Goal: Transaction & Acquisition: Purchase product/service

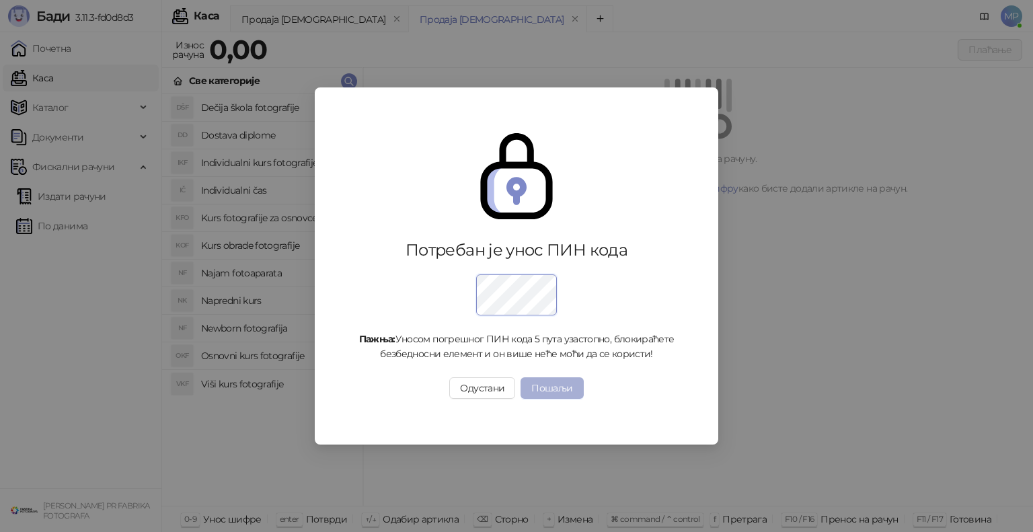
click at [560, 386] on button "Пошаљи" at bounding box center [552, 388] width 63 height 22
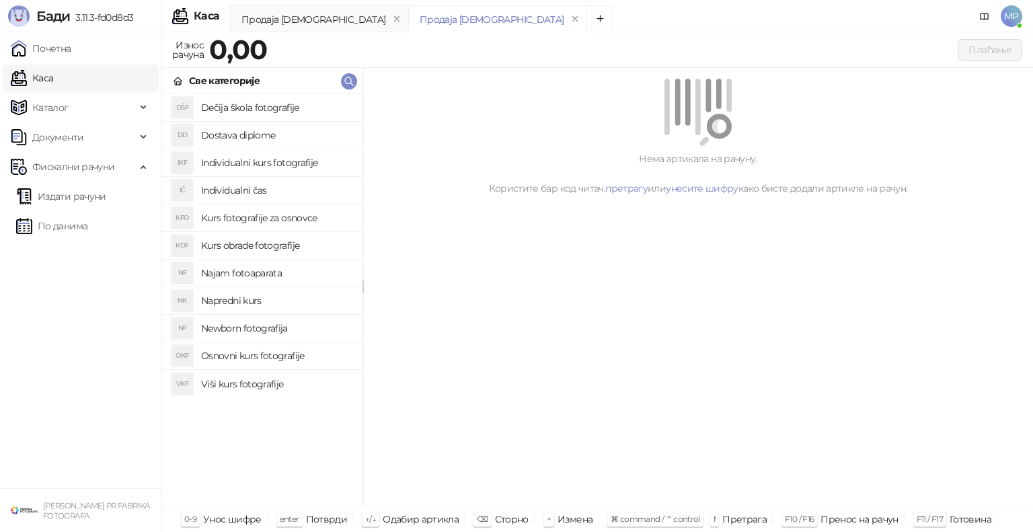
click at [257, 358] on h4 "Osnovni kurs fotografije" at bounding box center [276, 356] width 151 height 22
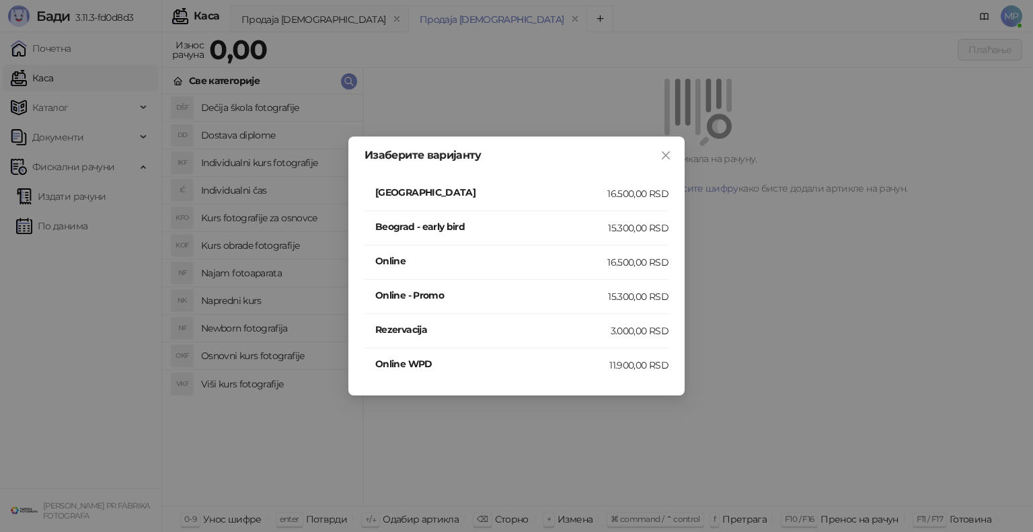
click at [476, 191] on h4 "[GEOGRAPHIC_DATA]" at bounding box center [491, 192] width 232 height 15
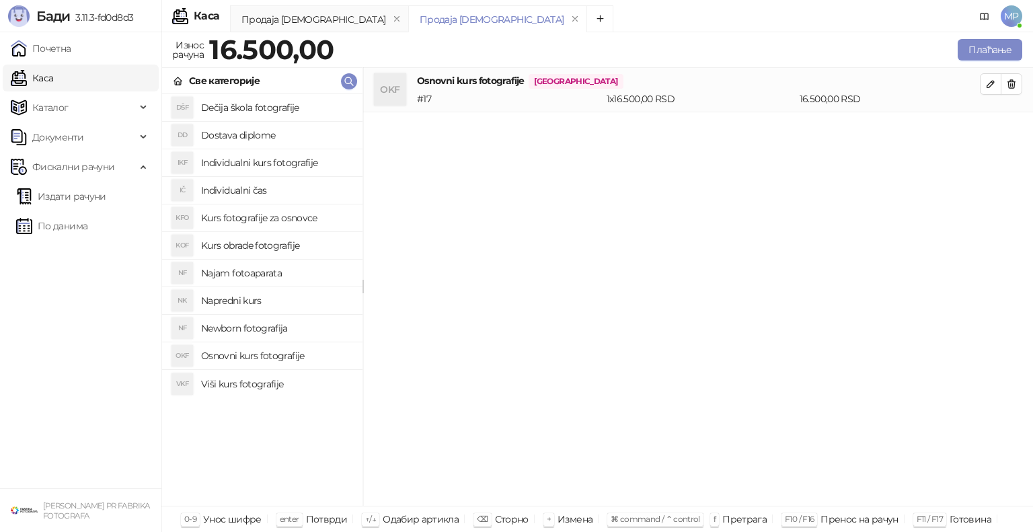
click at [250, 272] on h4 "Najam fotoaparata" at bounding box center [276, 273] width 151 height 22
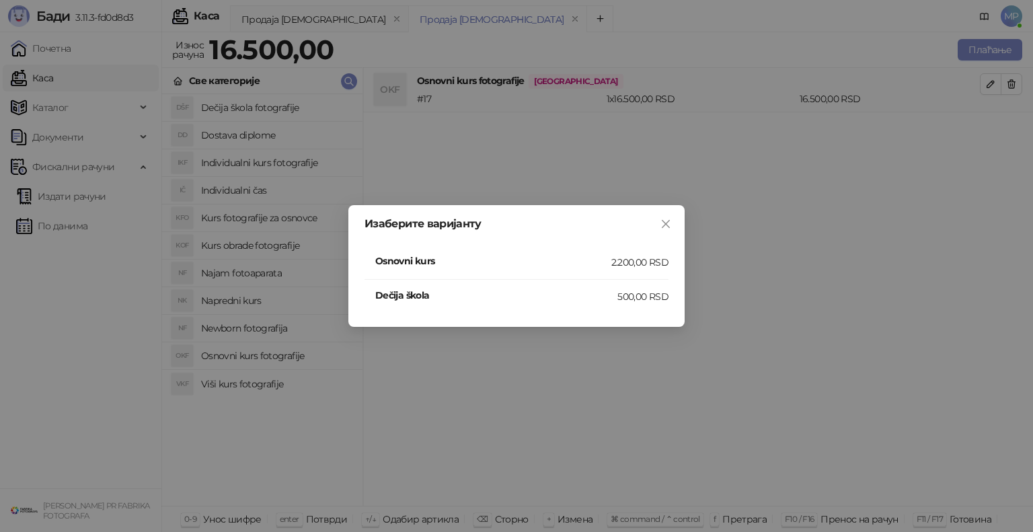
click at [515, 259] on h4 "Osnovni kurs" at bounding box center [493, 261] width 236 height 15
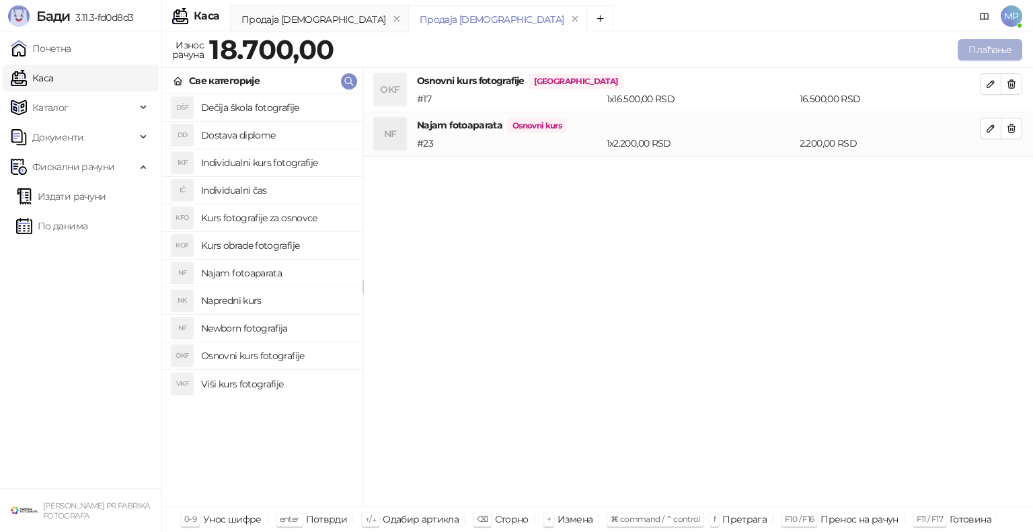
click at [984, 44] on button "Плаћање" at bounding box center [990, 50] width 65 height 22
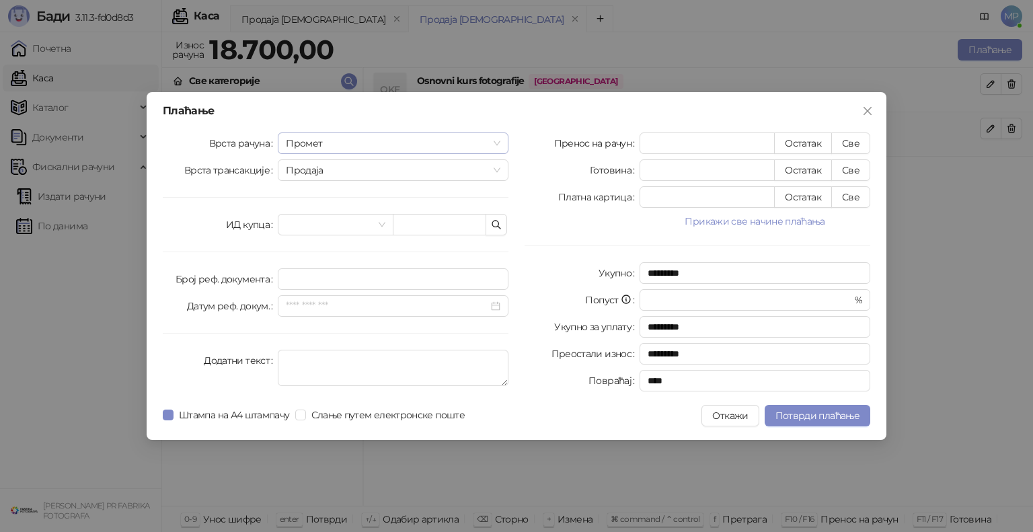
click at [314, 140] on span "Промет" at bounding box center [393, 143] width 215 height 20
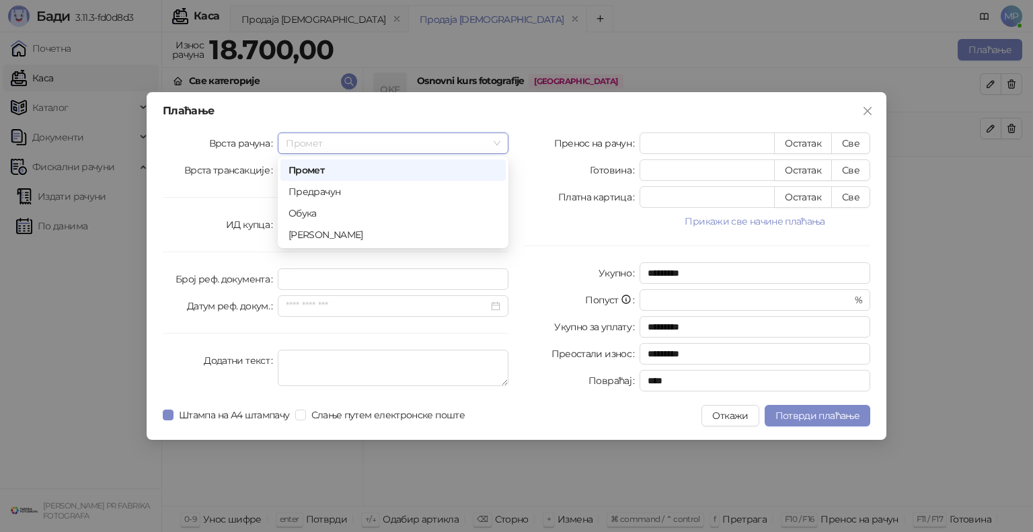
click at [308, 172] on div "Промет" at bounding box center [393, 170] width 209 height 15
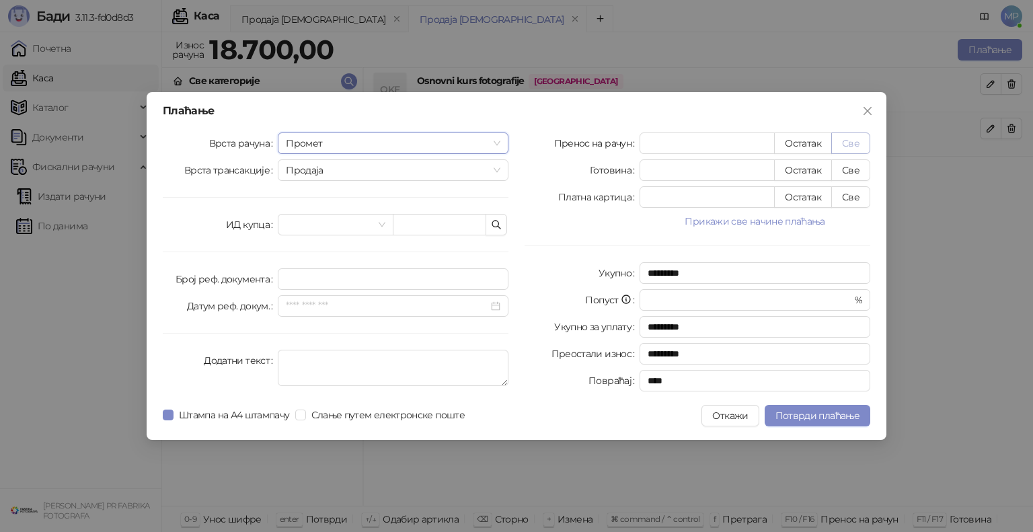
click at [854, 143] on button "Све" at bounding box center [851, 144] width 39 height 22
type input "*****"
type input "****"
click at [809, 416] on span "Потврди плаћање" at bounding box center [818, 416] width 84 height 12
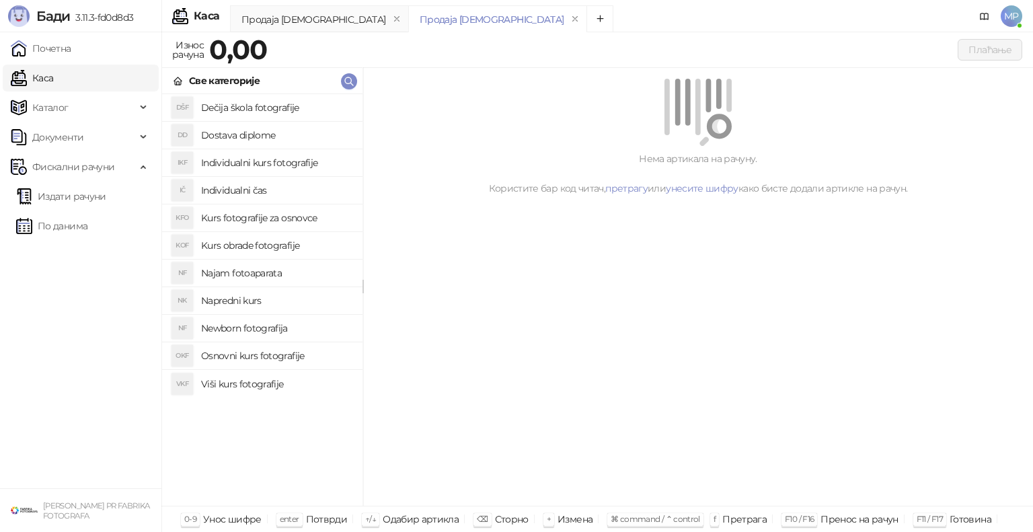
click at [240, 355] on h4 "Osnovni kurs fotografije" at bounding box center [276, 356] width 151 height 22
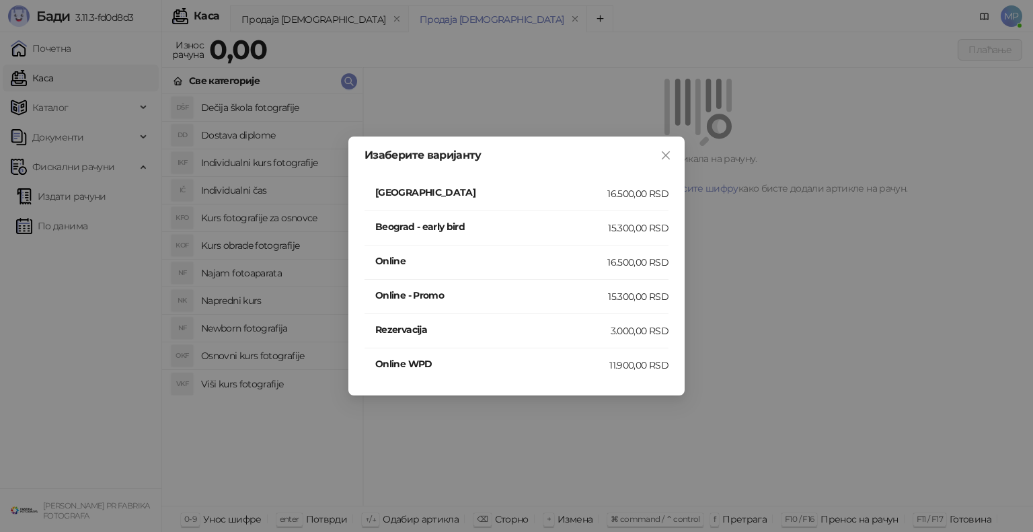
click at [482, 192] on h4 "[GEOGRAPHIC_DATA]" at bounding box center [491, 192] width 232 height 15
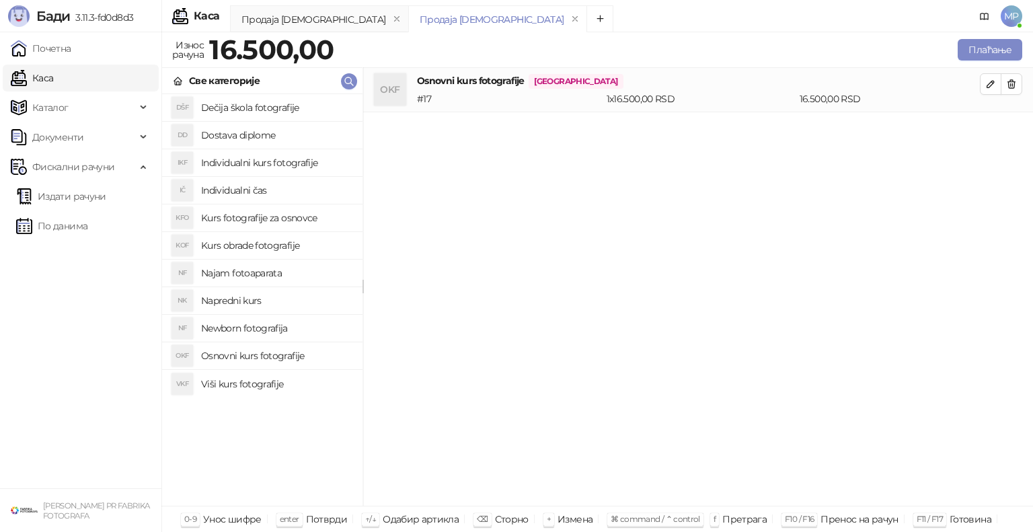
click at [250, 271] on h4 "Najam fotoaparata" at bounding box center [276, 273] width 151 height 22
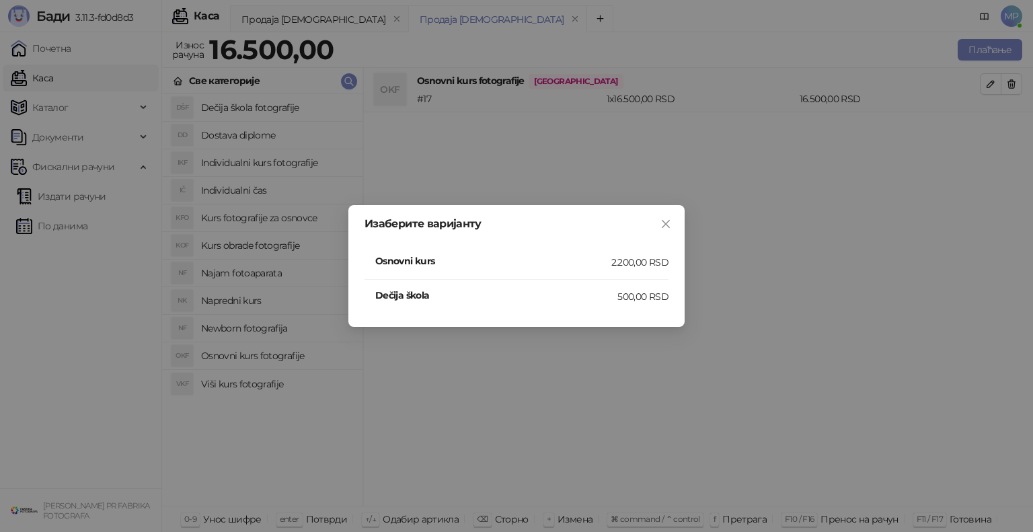
click at [486, 258] on h4 "Osnovni kurs" at bounding box center [493, 261] width 236 height 15
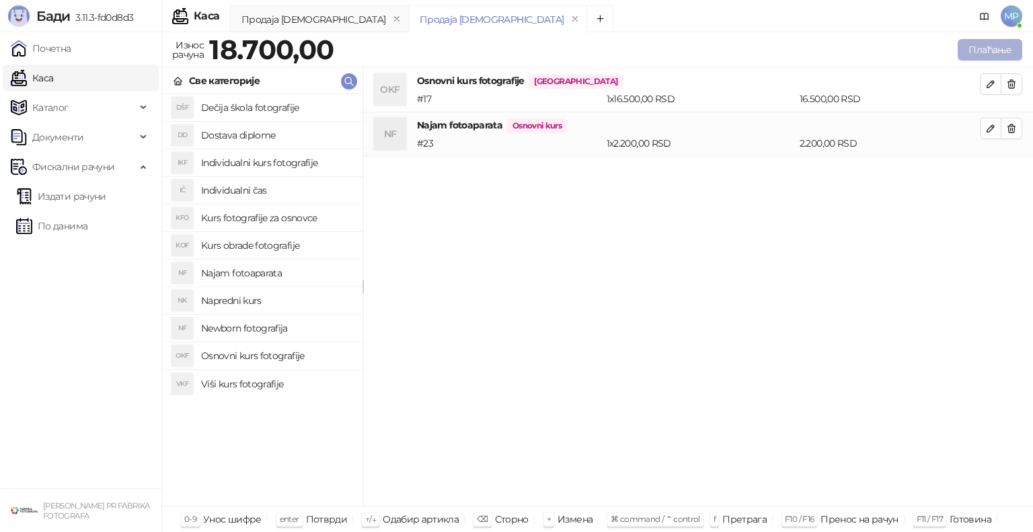
click at [991, 46] on button "Плаћање" at bounding box center [990, 50] width 65 height 22
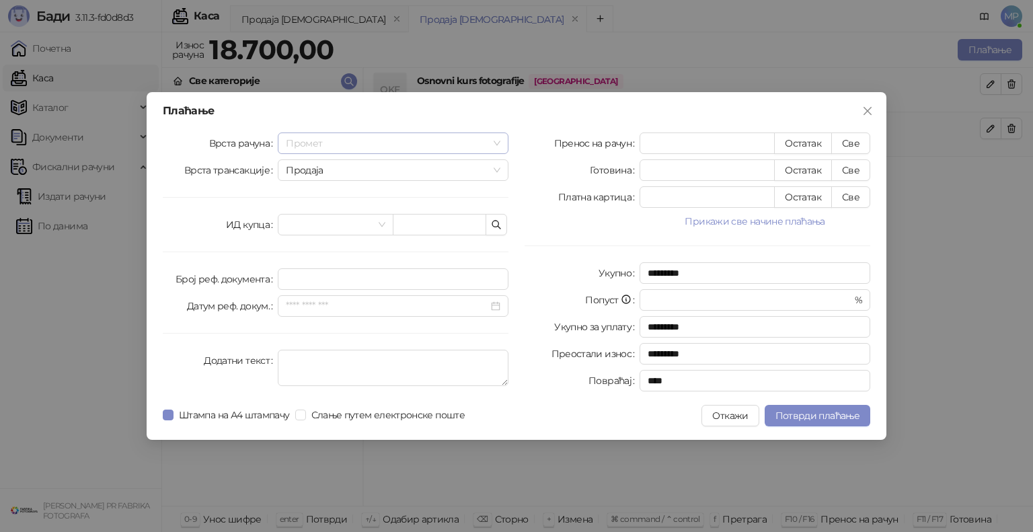
click at [318, 142] on span "Промет" at bounding box center [393, 143] width 215 height 20
click at [318, 170] on div "Промет" at bounding box center [393, 170] width 209 height 15
click at [849, 143] on button "Све" at bounding box center [851, 144] width 39 height 22
type input "*****"
type input "****"
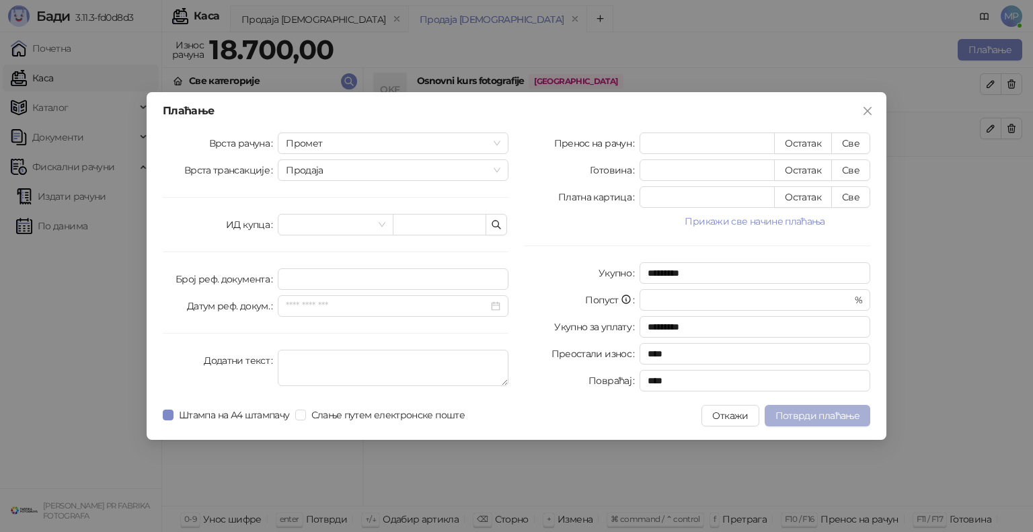
click at [810, 414] on span "Потврди плаћање" at bounding box center [818, 416] width 84 height 12
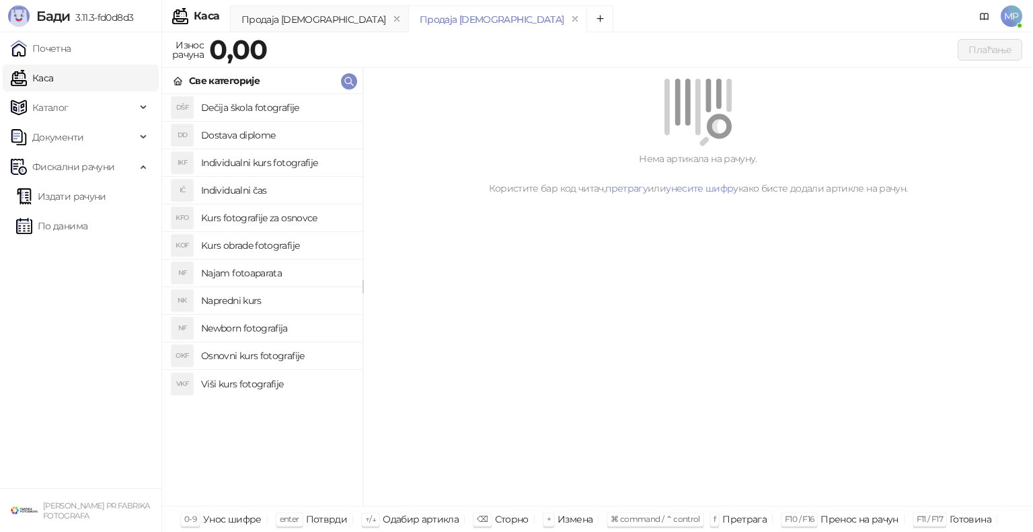
click at [237, 353] on h4 "Osnovni kurs fotografije" at bounding box center [276, 356] width 151 height 22
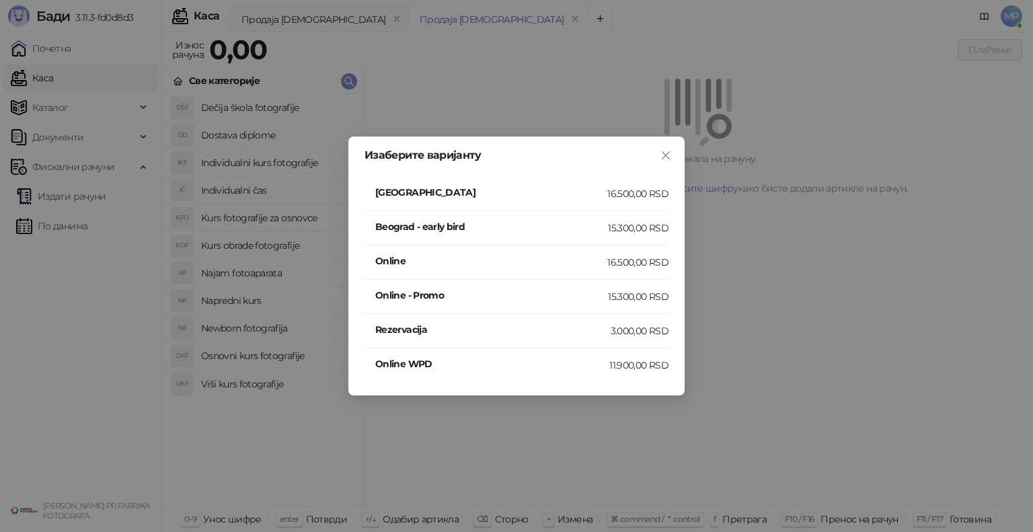
click at [490, 261] on h4 "Online" at bounding box center [491, 261] width 232 height 15
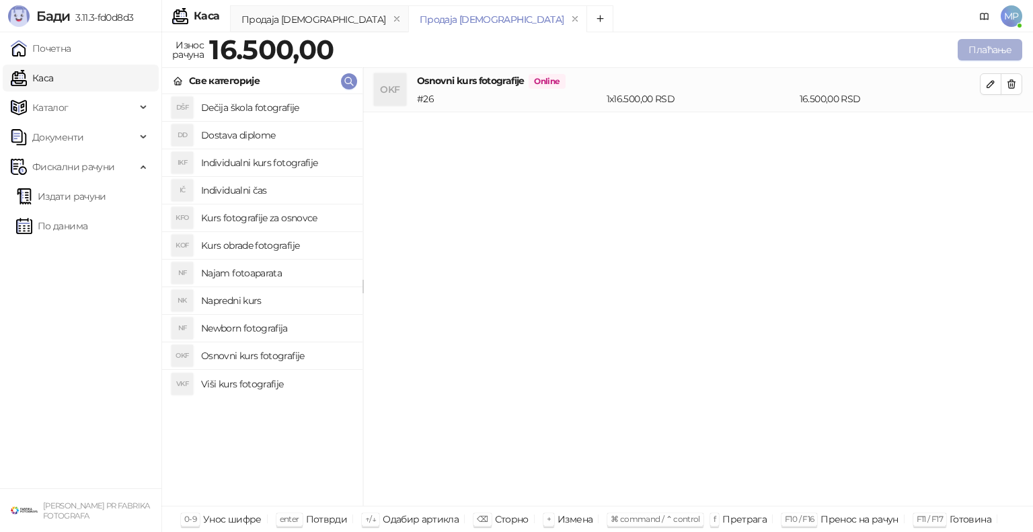
click at [985, 50] on button "Плаћање" at bounding box center [990, 50] width 65 height 22
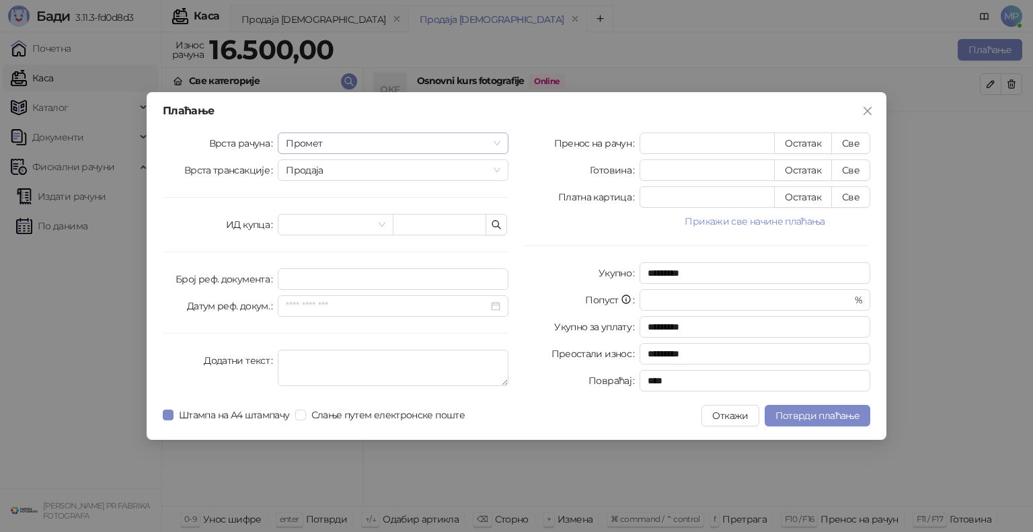
click at [315, 143] on span "Промет" at bounding box center [393, 143] width 215 height 20
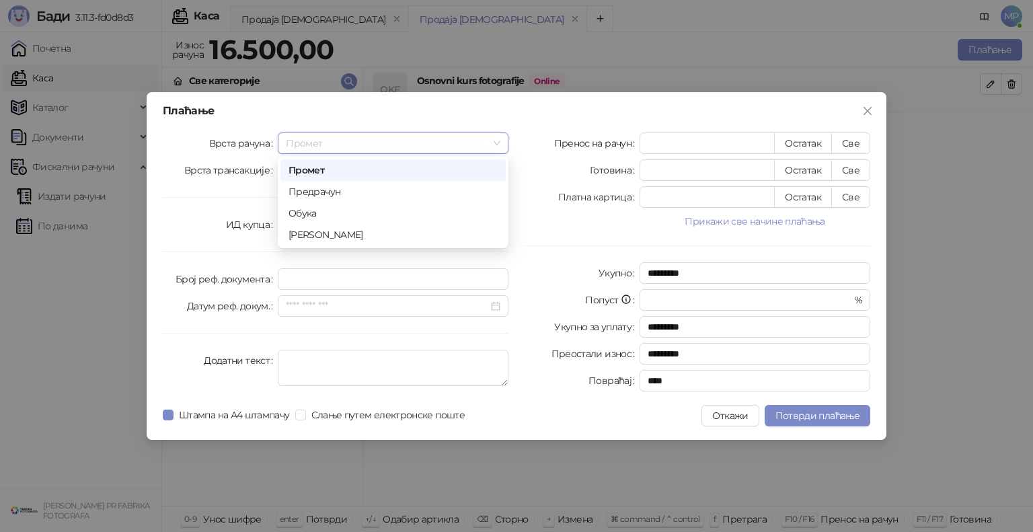
click at [316, 172] on div "Промет" at bounding box center [393, 170] width 209 height 15
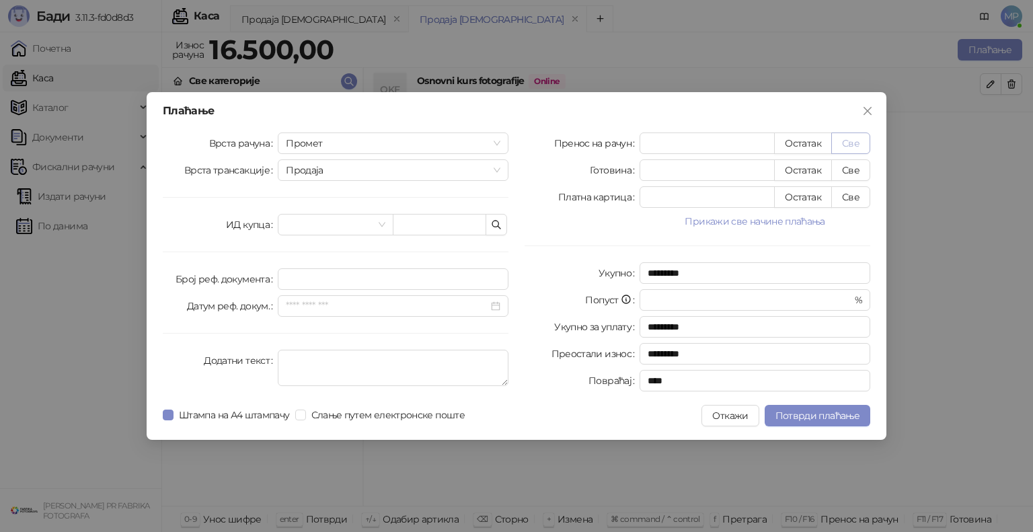
click at [848, 143] on button "Све" at bounding box center [851, 144] width 39 height 22
type input "*****"
type input "****"
click at [814, 414] on span "Потврди плаћање" at bounding box center [818, 416] width 84 height 12
